Goal: Navigation & Orientation: Find specific page/section

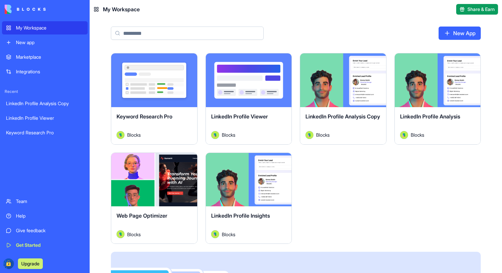
click at [347, 99] on div "Launch" at bounding box center [343, 80] width 86 height 54
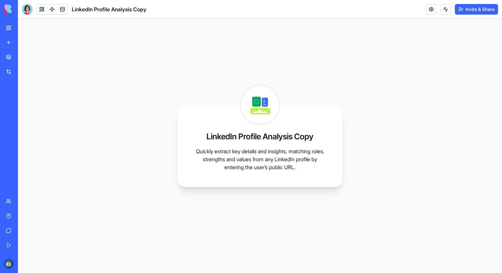
click at [25, 55] on div "Marketplace" at bounding box center [20, 57] width 9 height 7
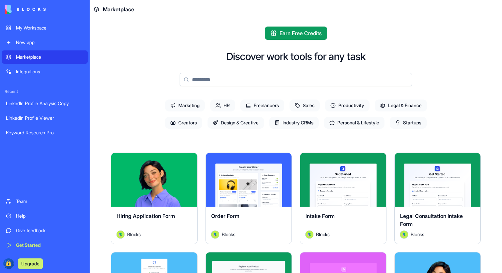
click at [28, 67] on link "Integrations" at bounding box center [45, 71] width 86 height 13
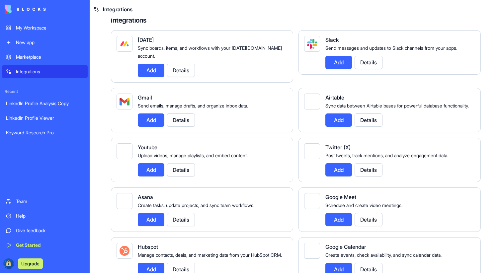
scroll to position [112, 0]
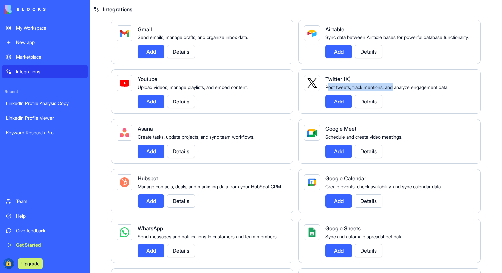
drag, startPoint x: 326, startPoint y: 95, endPoint x: 393, endPoint y: 95, distance: 67.4
click at [393, 90] on span "Post tweets, track mentions, and analyze engagement data." at bounding box center [386, 87] width 123 height 6
drag, startPoint x: 323, startPoint y: 97, endPoint x: 351, endPoint y: 96, distance: 28.2
click at [351, 90] on span "Post tweets, track mentions, and analyze engagement data." at bounding box center [386, 87] width 123 height 6
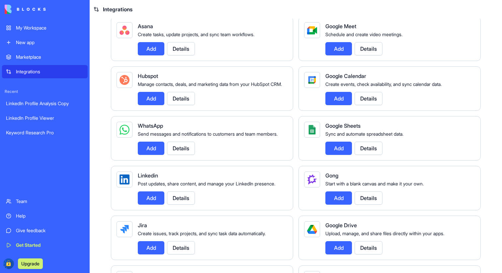
scroll to position [219, 0]
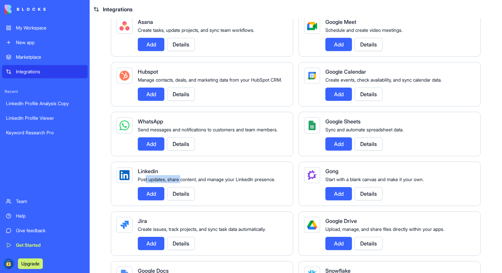
drag, startPoint x: 146, startPoint y: 203, endPoint x: 182, endPoint y: 203, distance: 35.8
click at [182, 182] on span "Post updates, share content, and manage your LinkedIn presence." at bounding box center [206, 179] width 137 height 6
click at [164, 182] on span "Post updates, share content, and manage your LinkedIn presence." at bounding box center [206, 179] width 137 height 6
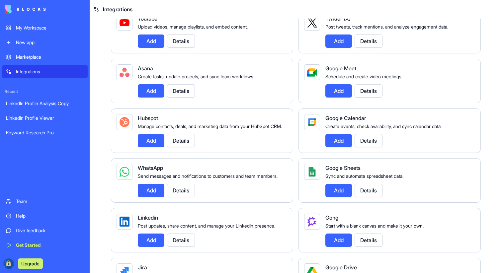
scroll to position [201, 0]
